Goal: Submit feedback/report problem: Submit feedback/report problem

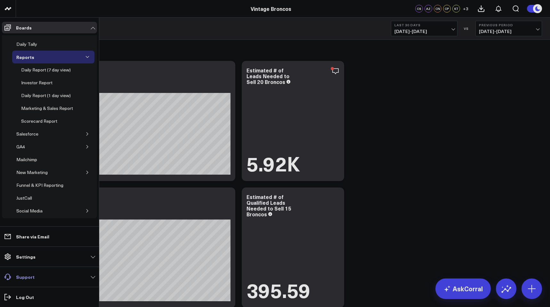
click at [18, 275] on p "Support" at bounding box center [25, 276] width 19 height 5
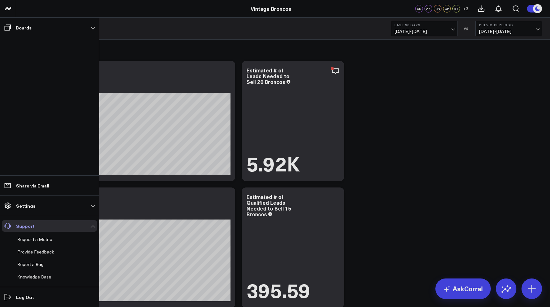
click at [27, 223] on p "Support" at bounding box center [25, 225] width 19 height 5
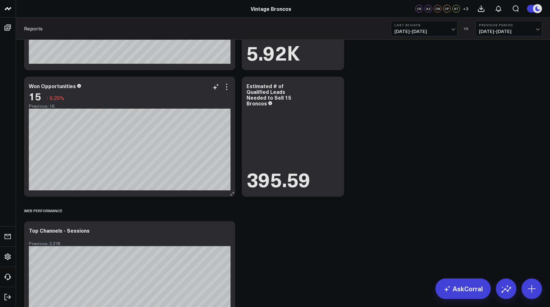
scroll to position [117, 0]
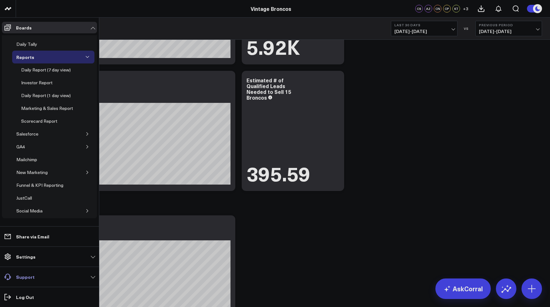
click at [30, 277] on p "Support" at bounding box center [25, 276] width 19 height 5
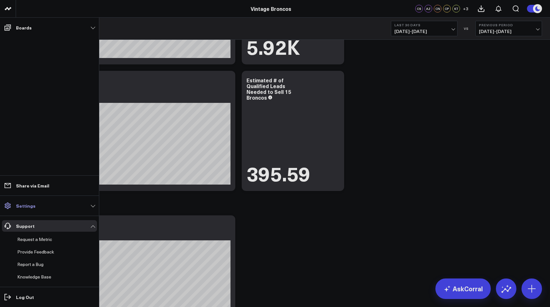
click at [29, 203] on p "Settings" at bounding box center [26, 205] width 20 height 5
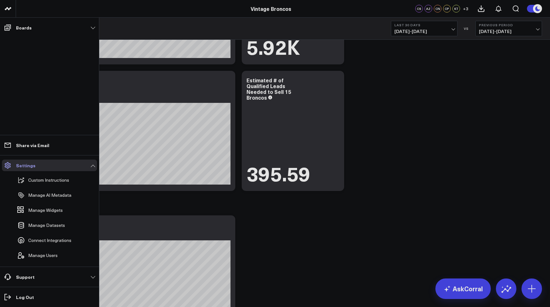
click at [29, 203] on link "Manage Widgets" at bounding box center [46, 210] width 63 height 14
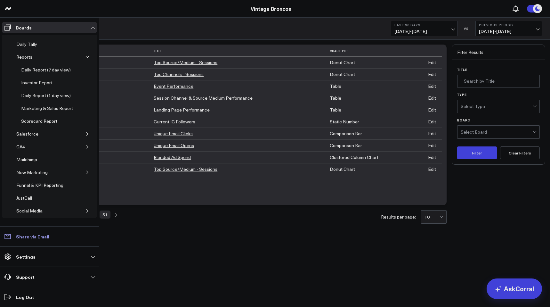
click at [31, 235] on p "Share via Email" at bounding box center [32, 236] width 33 height 5
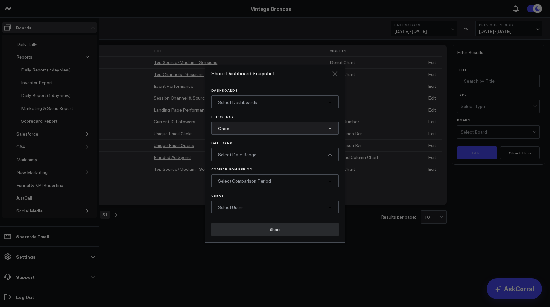
click at [337, 71] on icon "Close" at bounding box center [334, 73] width 5 height 5
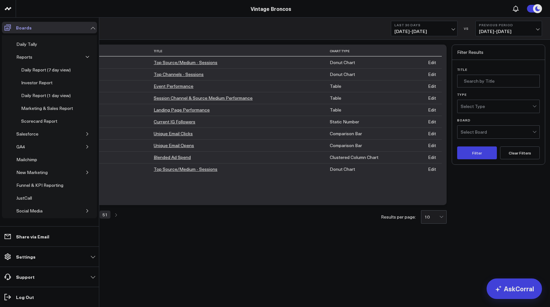
click at [61, 28] on link "Boards" at bounding box center [49, 28] width 95 height 12
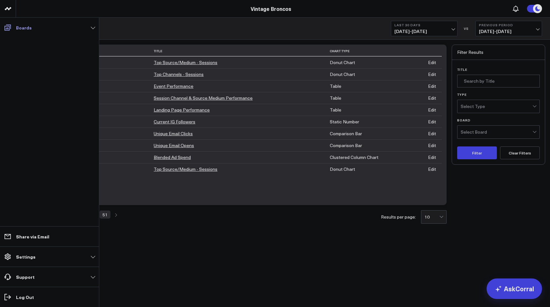
click at [93, 28] on link "Boards" at bounding box center [49, 28] width 95 height 12
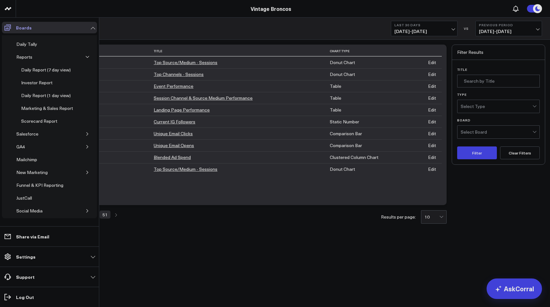
click at [93, 28] on link "Boards" at bounding box center [49, 28] width 95 height 12
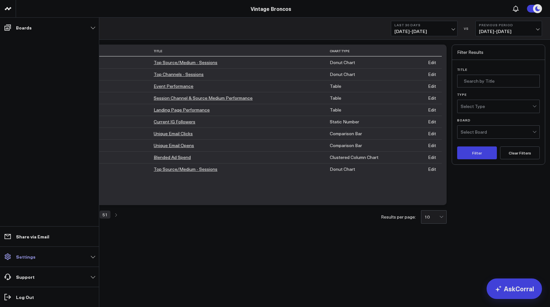
click at [24, 256] on p "Settings" at bounding box center [26, 256] width 20 height 5
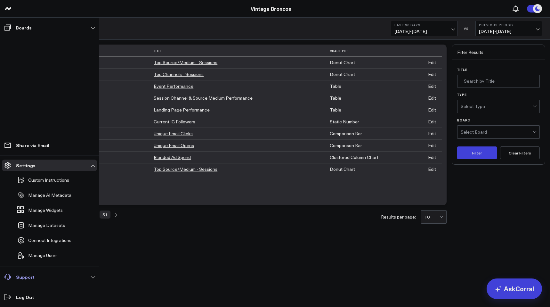
click at [37, 271] on link "Support" at bounding box center [49, 277] width 95 height 12
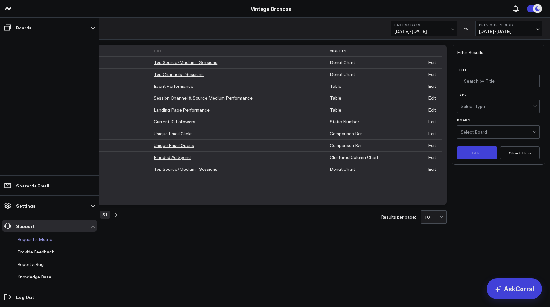
click at [31, 242] on link "Request a Metric" at bounding box center [46, 240] width 63 height 12
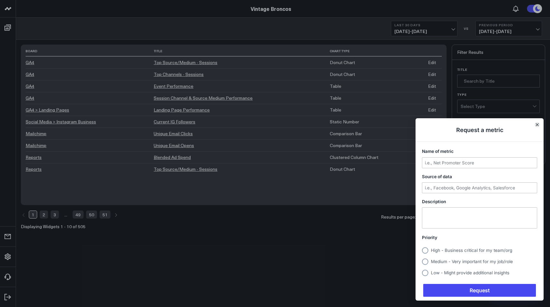
click at [538, 126] on icon "Close" at bounding box center [537, 124] width 3 height 3
